Goal: Information Seeking & Learning: Learn about a topic

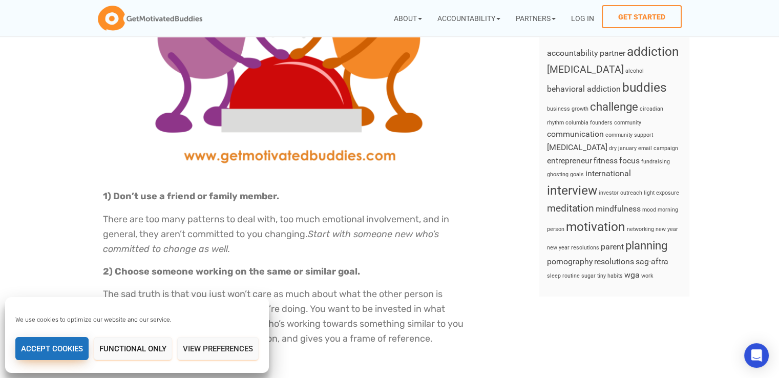
click at [61, 342] on button "Accept cookies" at bounding box center [51, 348] width 73 height 23
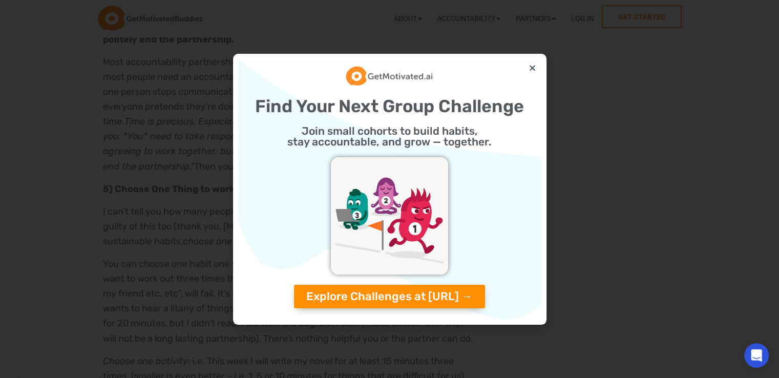
scroll to position [995, 0]
click at [536, 68] on div "Find Your Next Group Challenge Join small cohorts to build habits, stay account…" at bounding box center [389, 189] width 303 height 261
click at [530, 64] on icon "Close" at bounding box center [532, 68] width 8 height 8
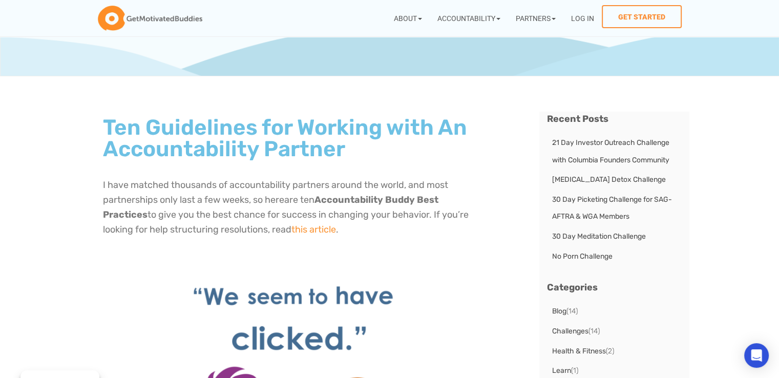
scroll to position [0, 0]
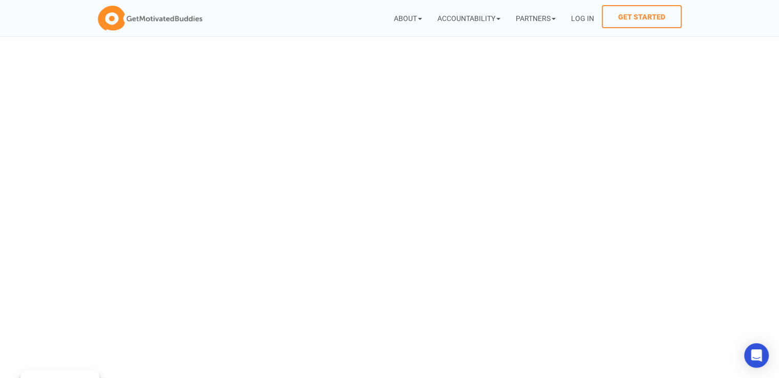
scroll to position [303, 0]
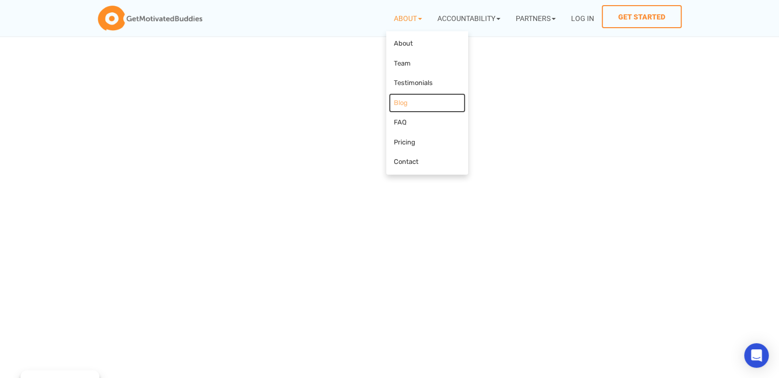
click at [445, 110] on link "Blog" at bounding box center [426, 103] width 77 height 20
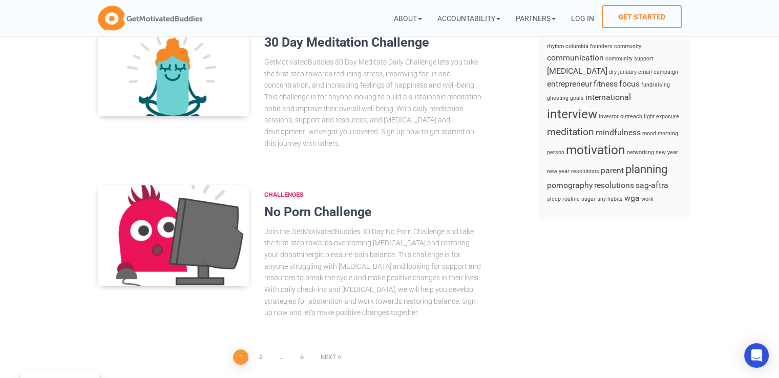
scroll to position [672, 0]
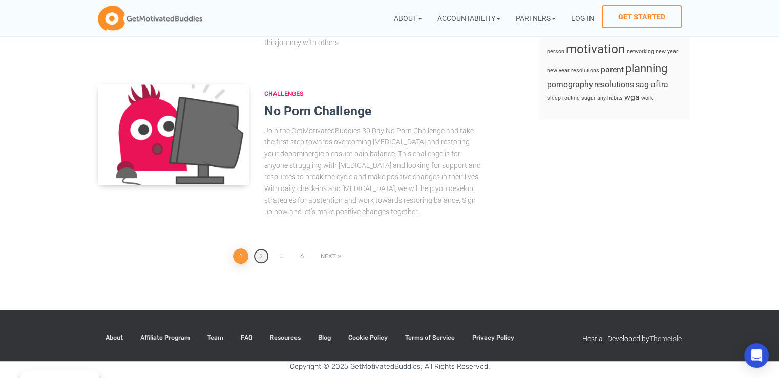
click at [262, 258] on link "2" at bounding box center [260, 255] width 15 height 15
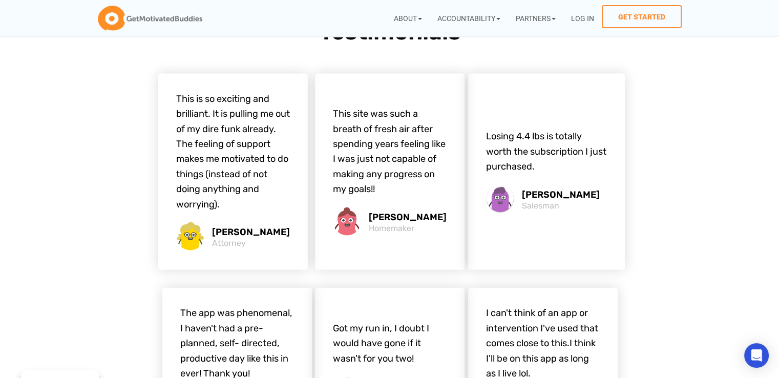
scroll to position [2323, 0]
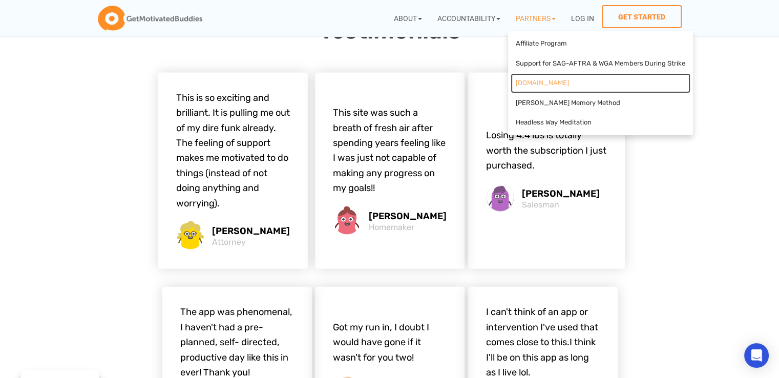
click at [521, 80] on link "[DOMAIN_NAME]" at bounding box center [600, 83] width 180 height 20
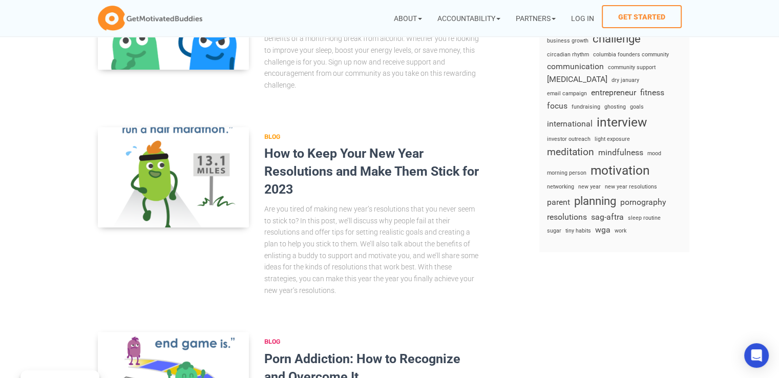
scroll to position [731, 0]
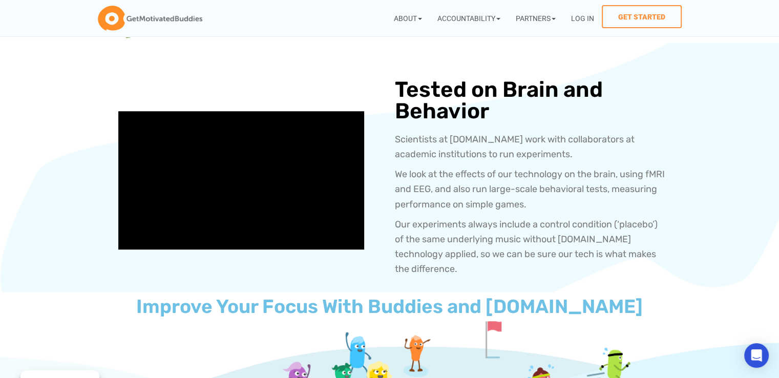
scroll to position [674, 0]
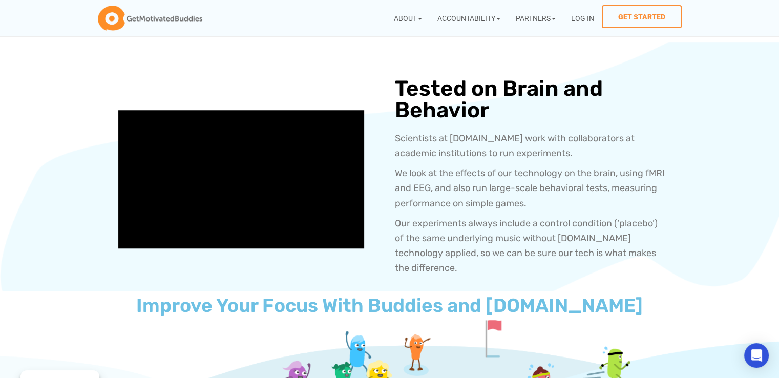
click at [34, 238] on section "Tested on Brain and Behavior Scientists at Brain.fm work with collaborators at …" at bounding box center [389, 179] width 768 height 213
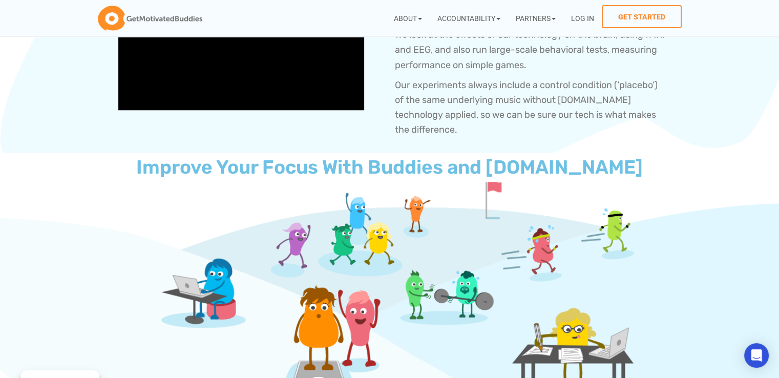
scroll to position [601, 0]
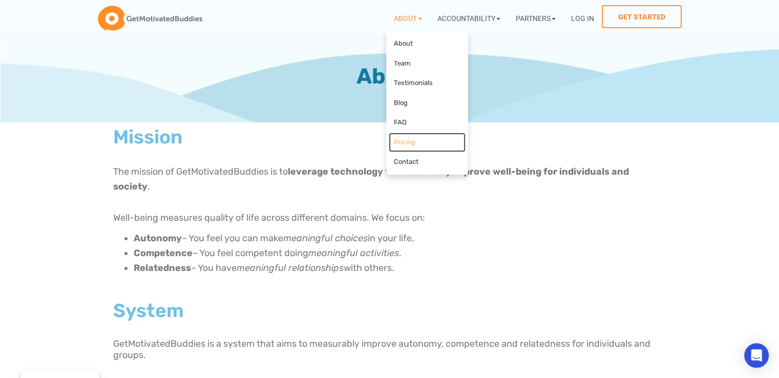
click at [409, 139] on link "Pricing" at bounding box center [426, 143] width 77 height 20
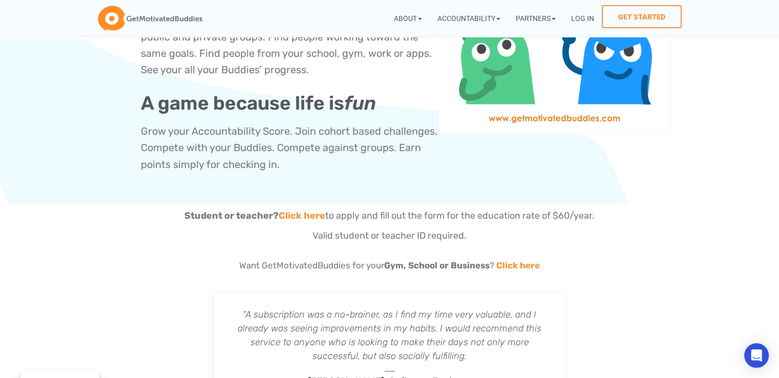
scroll to position [624, 0]
